Goal: Information Seeking & Learning: Learn about a topic

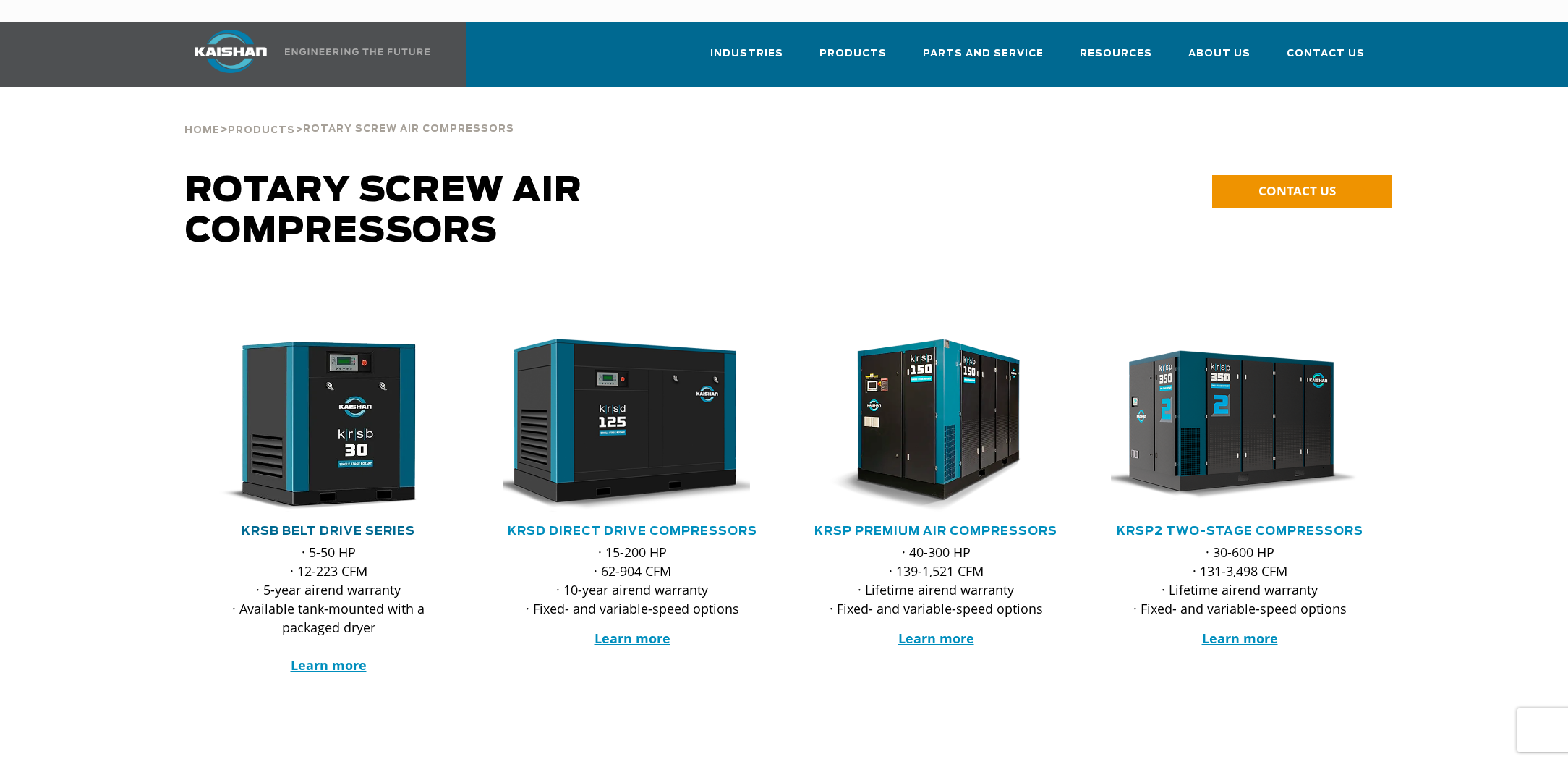
click at [345, 526] on link "KRSB Belt Drive Series" at bounding box center [328, 531] width 173 height 12
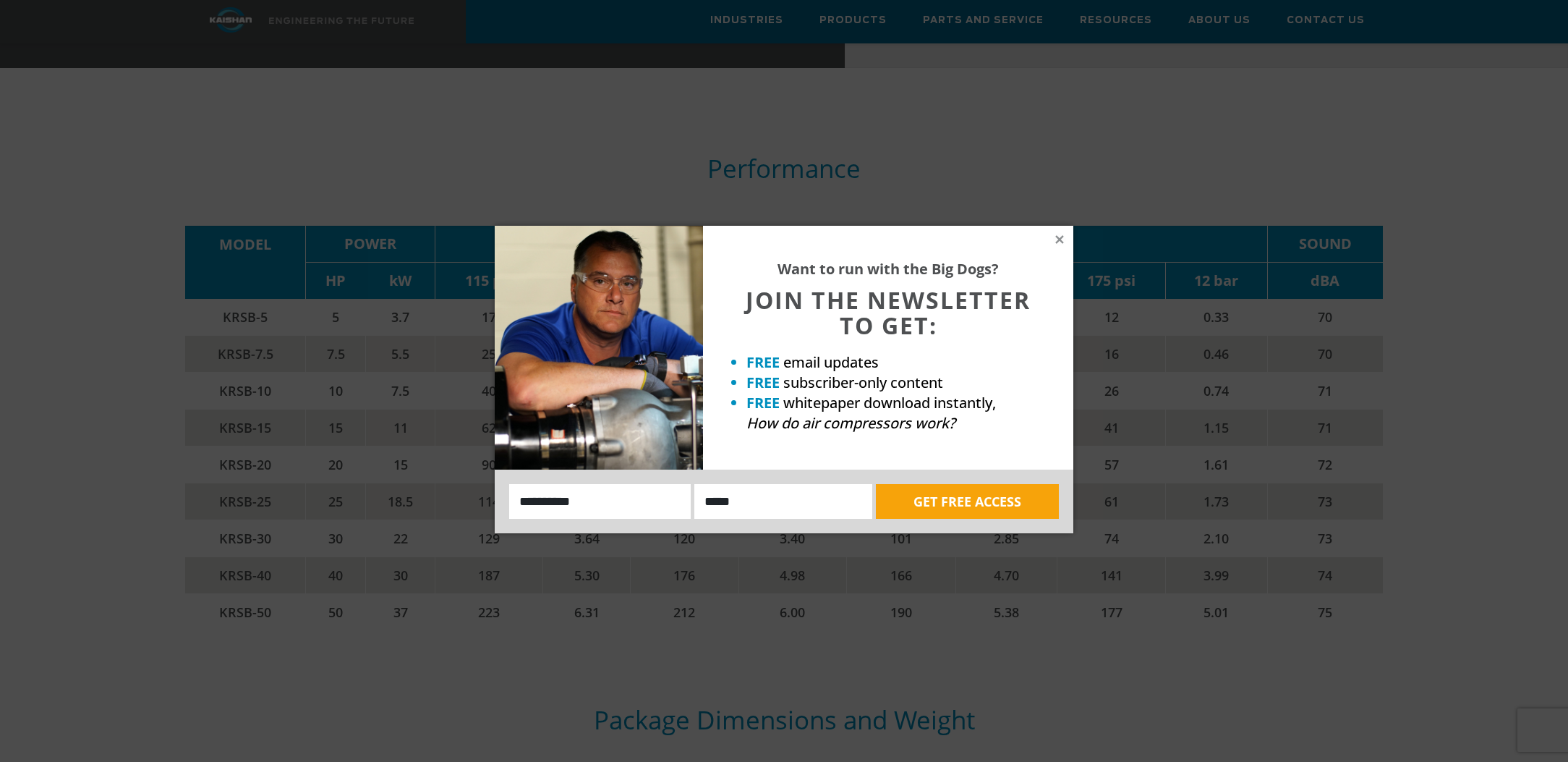
scroll to position [2538, 0]
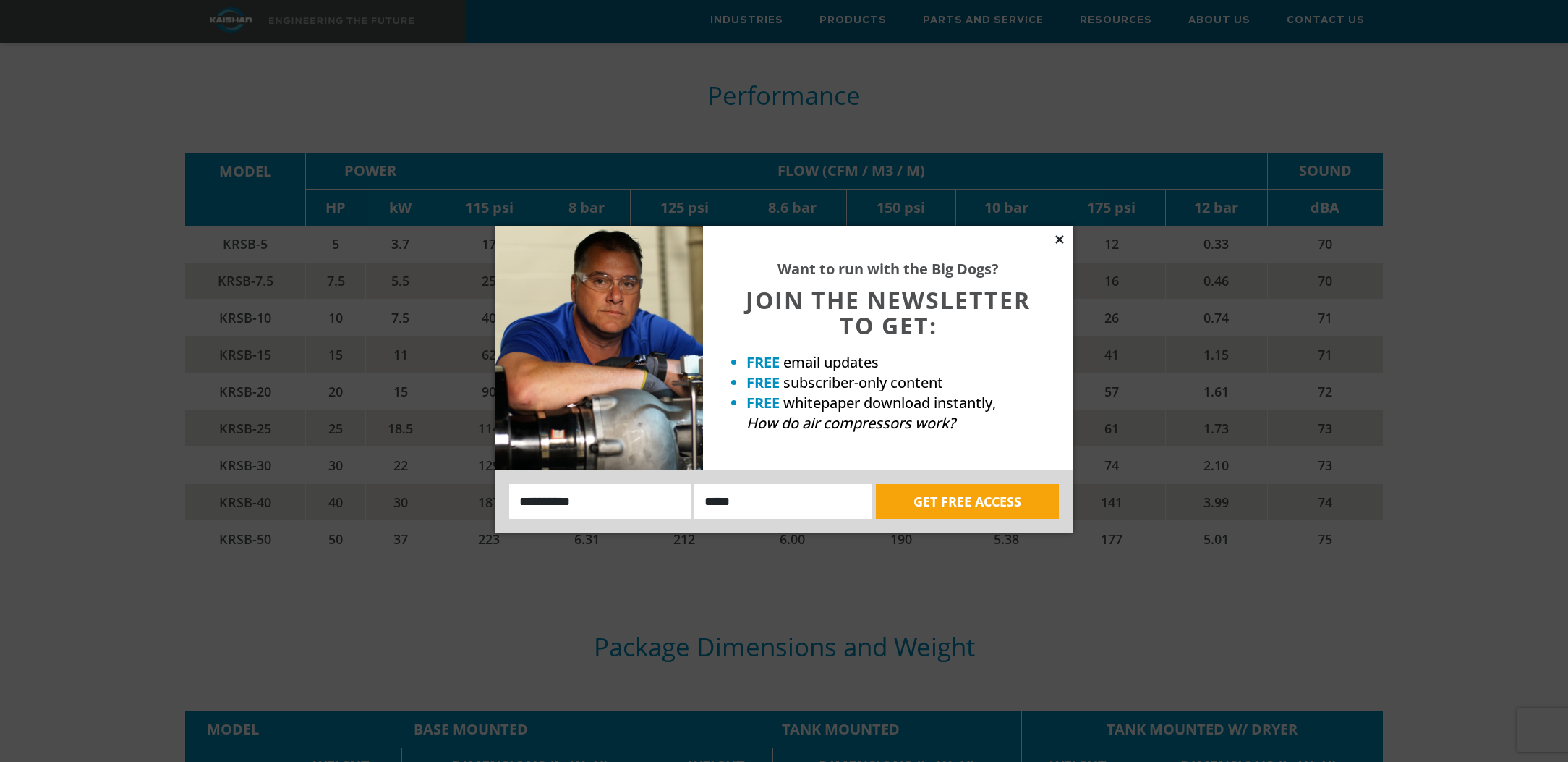
click at [1058, 241] on icon at bounding box center [1059, 240] width 13 height 13
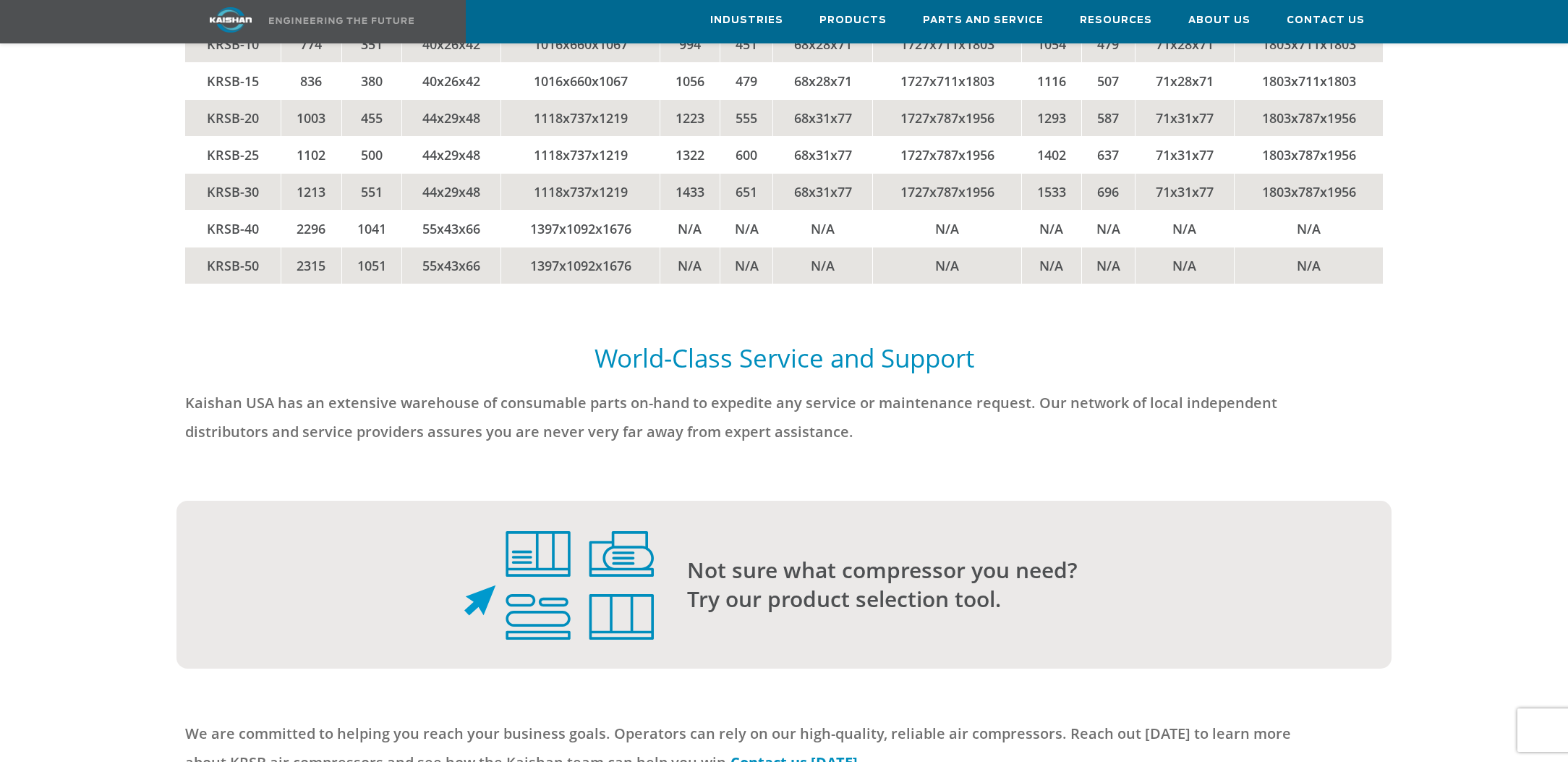
scroll to position [3045, 0]
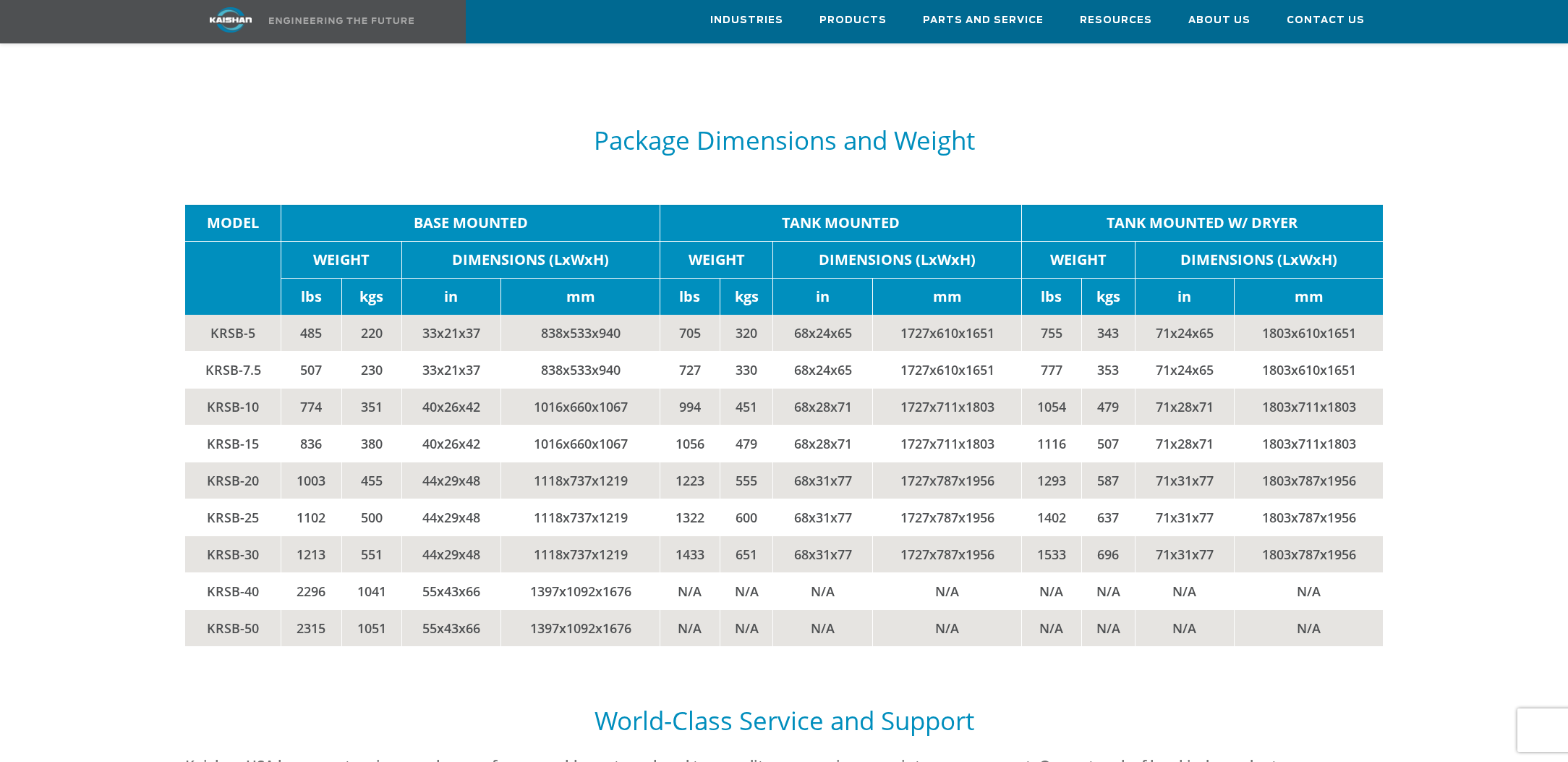
drag, startPoint x: 254, startPoint y: 314, endPoint x: 207, endPoint y: 316, distance: 47.0
click at [206, 315] on td "KRSB-5" at bounding box center [233, 333] width 96 height 37
copy td "KRSB-5"
